Goal: Information Seeking & Learning: Check status

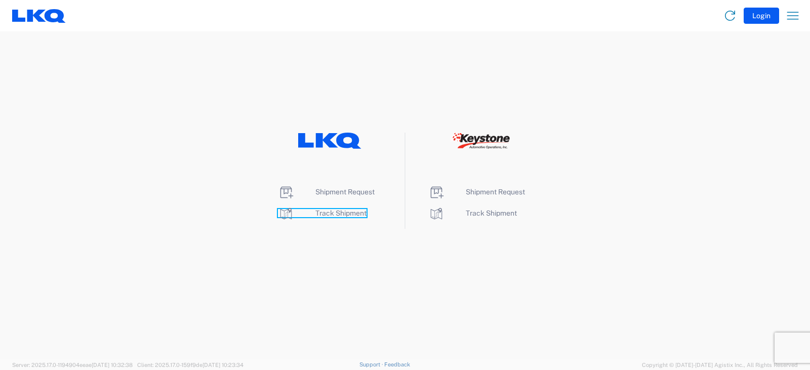
click at [346, 214] on span "Track Shipment" at bounding box center [340, 213] width 51 height 8
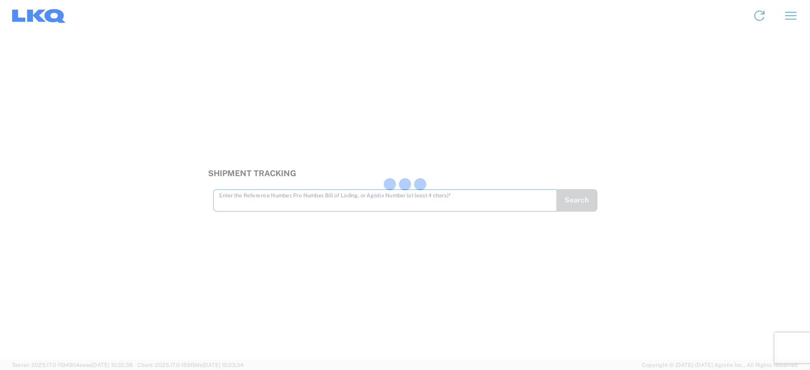
click at [315, 204] on div at bounding box center [405, 185] width 810 height 370
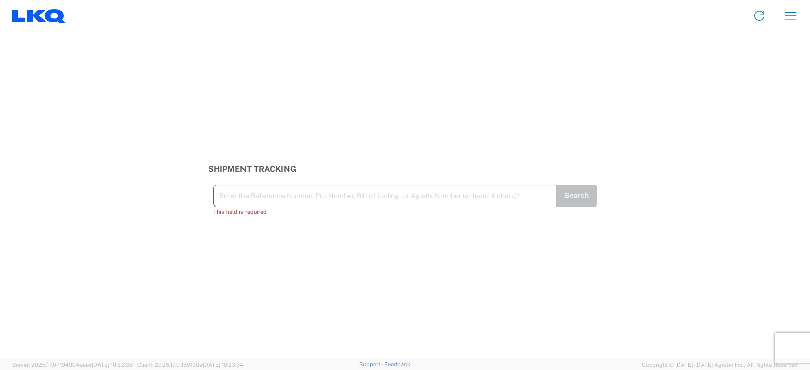
click at [332, 200] on input "text" at bounding box center [385, 195] width 332 height 18
paste input "56496891"
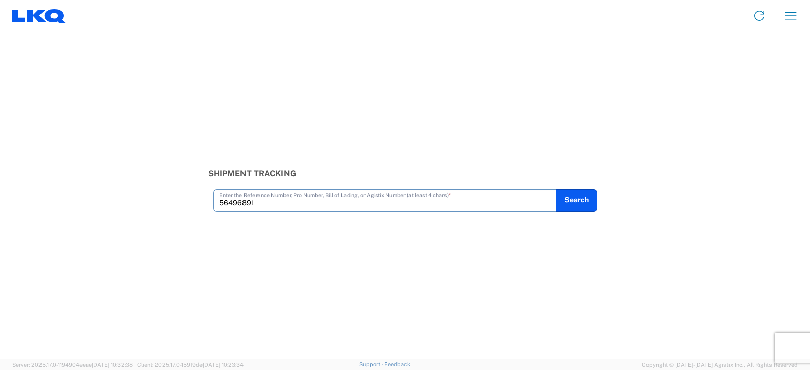
type input "56496891"
click at [599, 203] on form "56496891 Enter the Reference Number, Pro Number, Bill of Lading, or Agistix Num…" at bounding box center [405, 200] width 394 height 22
click at [565, 200] on button "Search" at bounding box center [577, 200] width 42 height 22
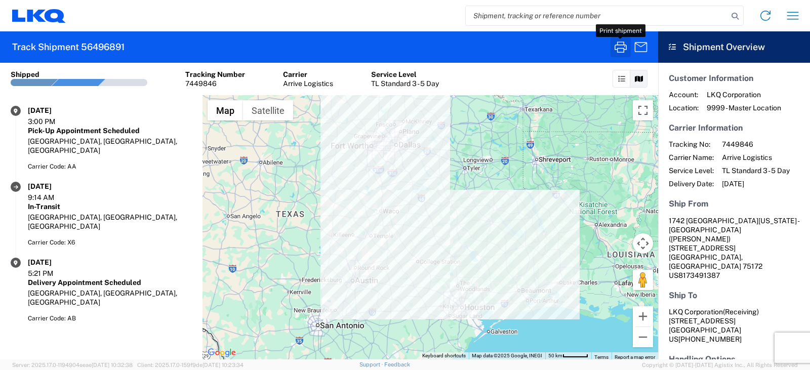
click at [621, 48] on icon "button" at bounding box center [620, 47] width 12 height 11
